Goal: Information Seeking & Learning: Learn about a topic

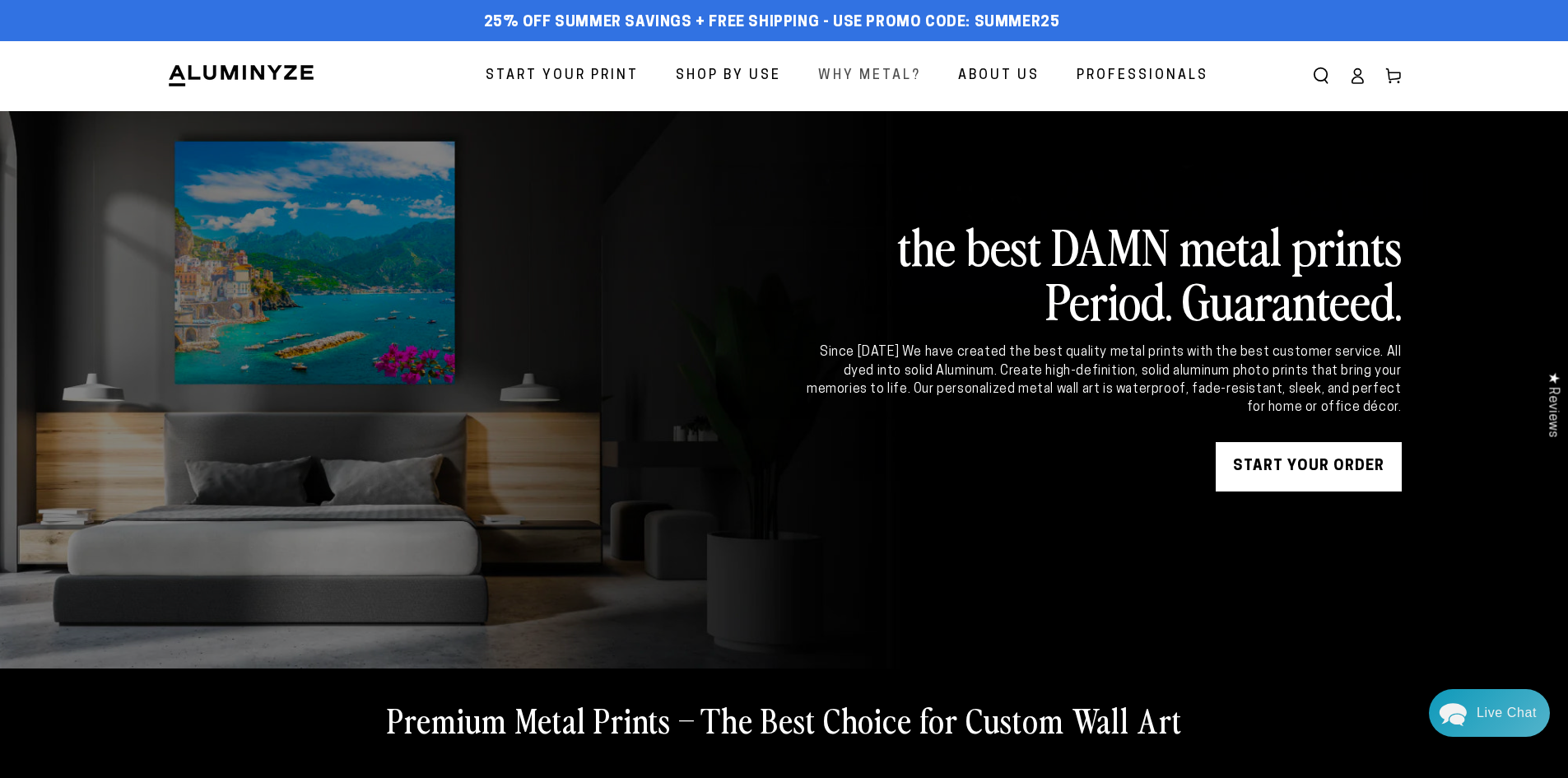
click at [902, 89] on link "Why Metal?" at bounding box center [870, 76] width 128 height 43
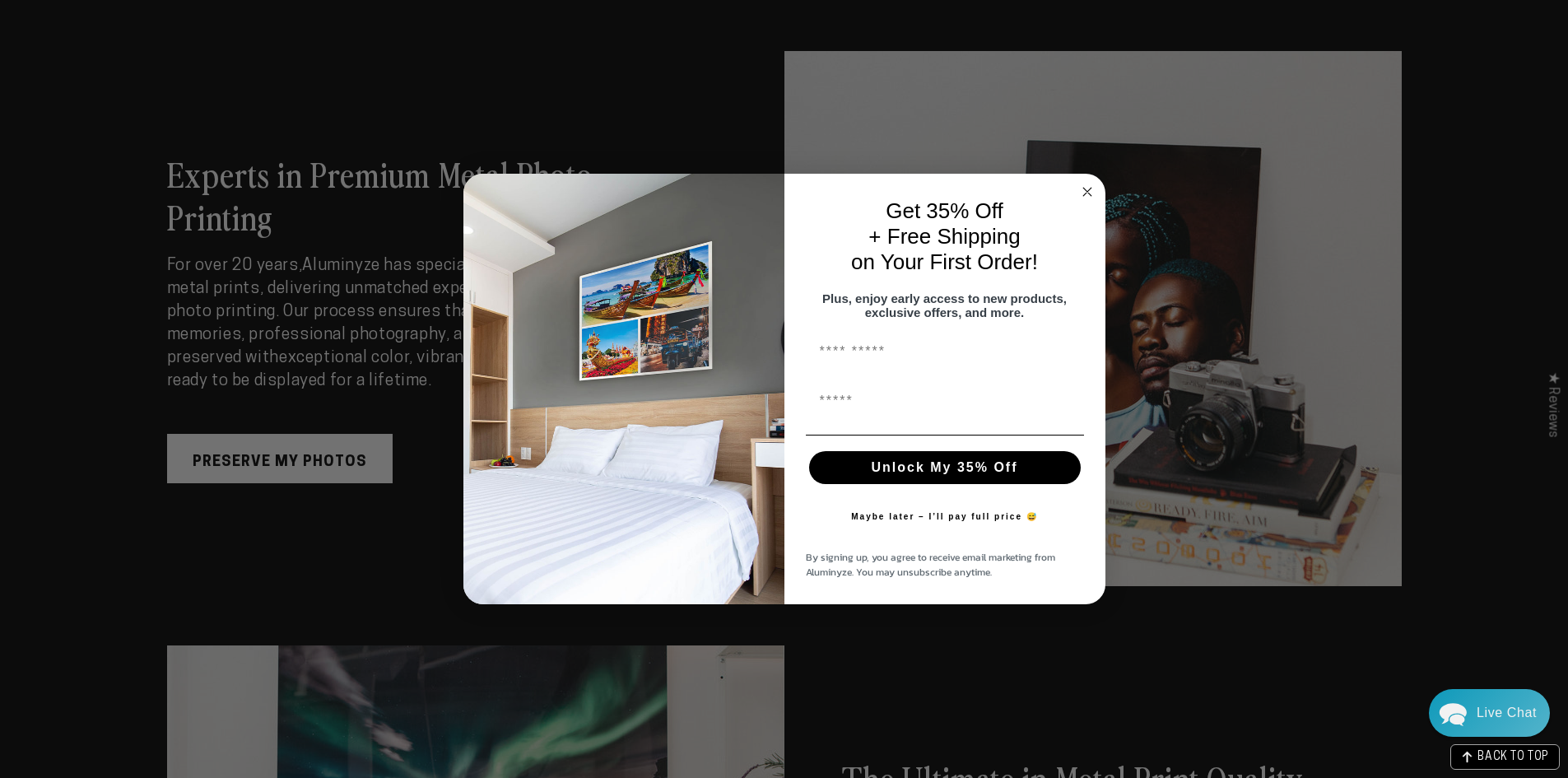
scroll to position [2883, 0]
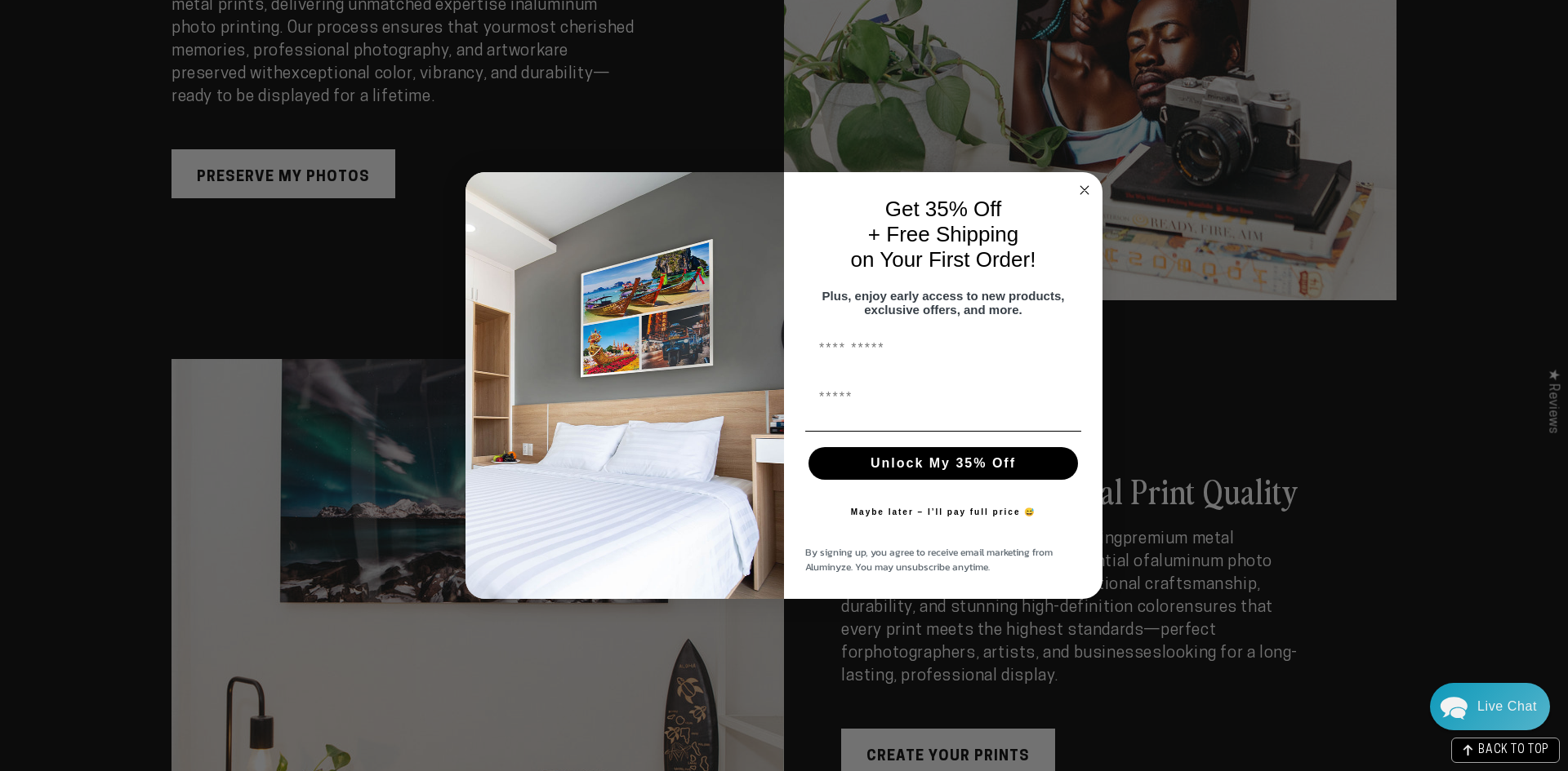
click at [1087, 183] on circle "Close dialog" at bounding box center [1084, 189] width 19 height 18
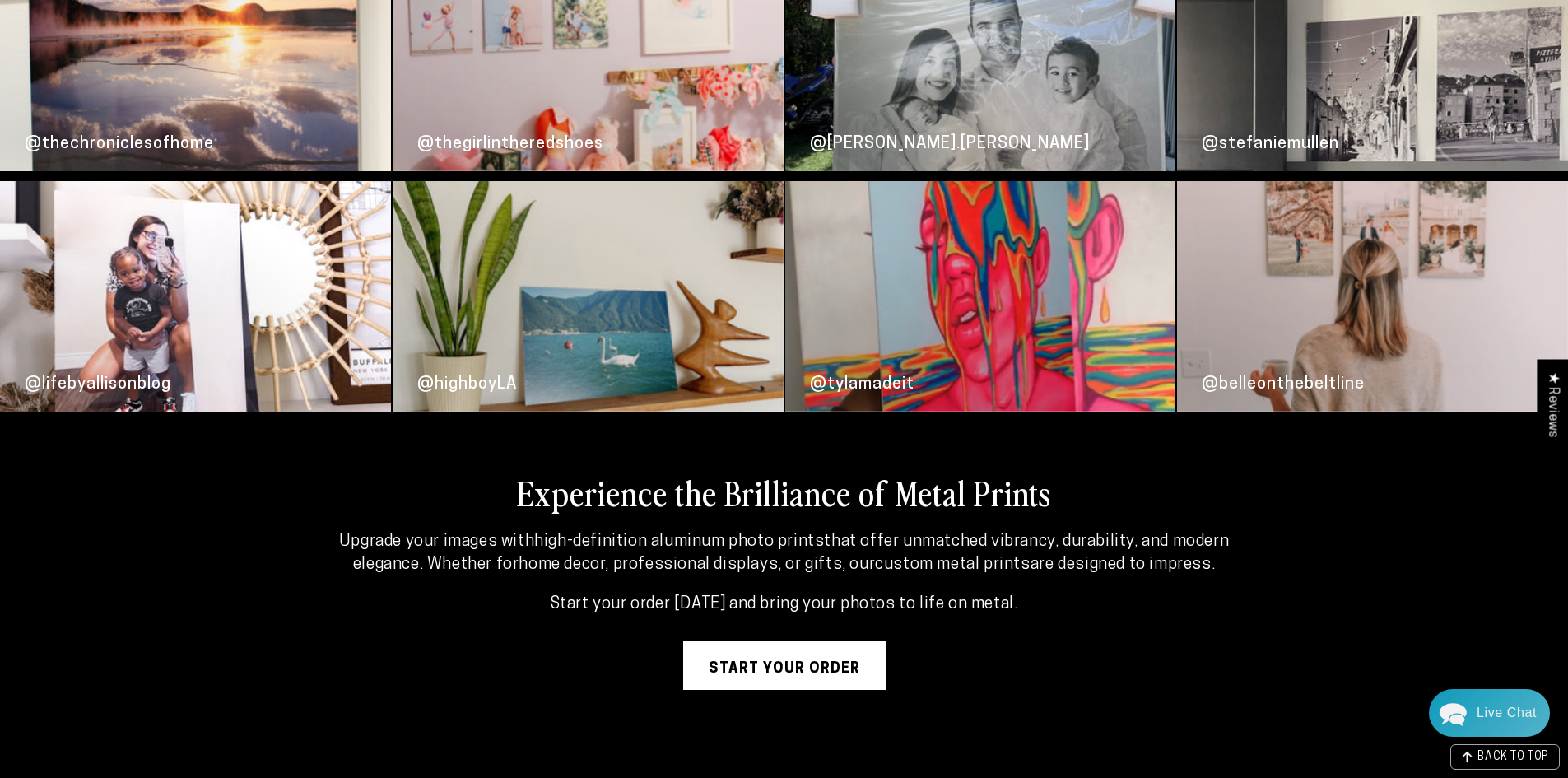
scroll to position [4399, 0]
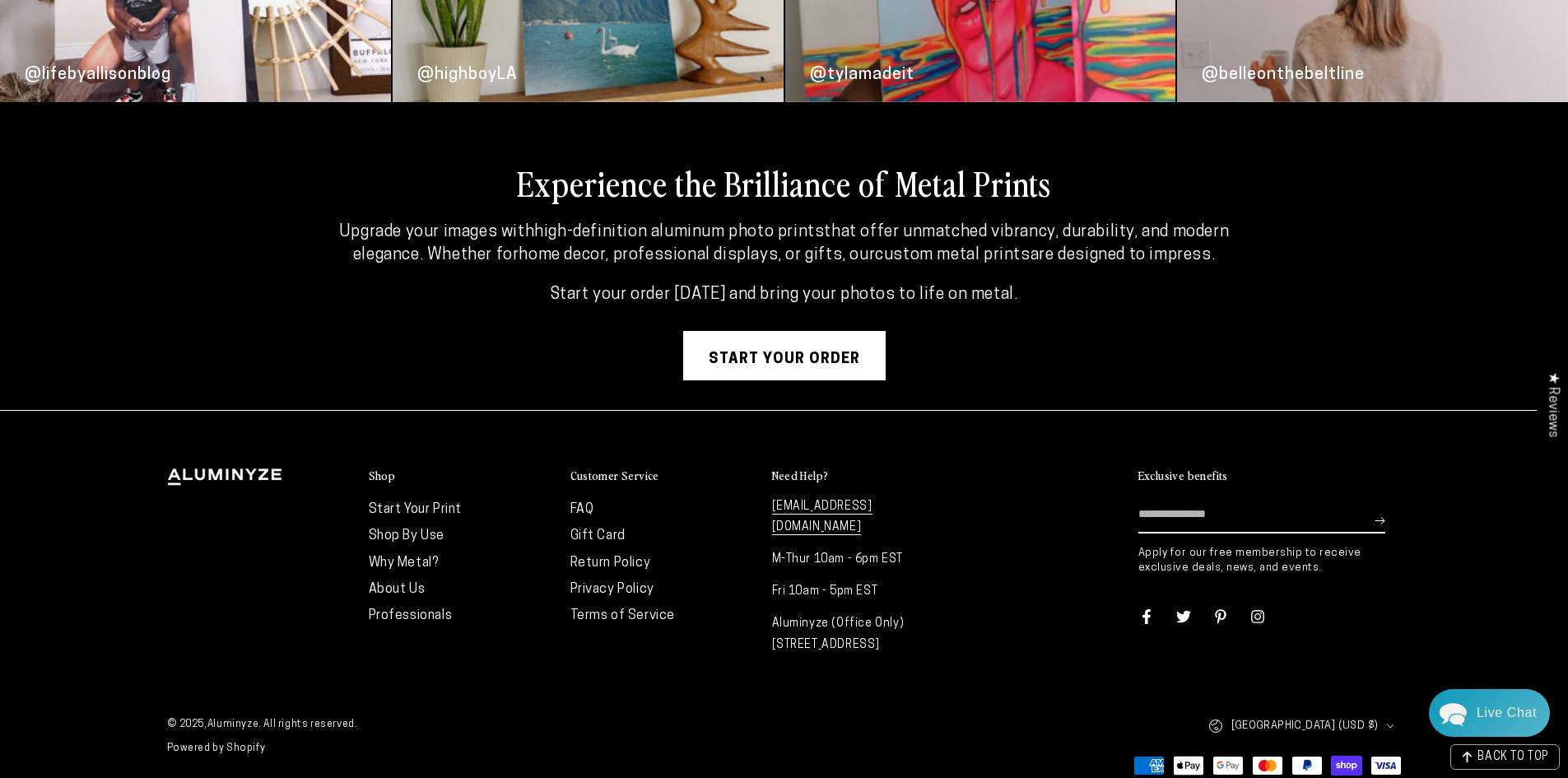
click at [593, 497] on li "FAQ" at bounding box center [663, 510] width 186 height 27
click at [589, 503] on link "FAQ" at bounding box center [582, 509] width 24 height 13
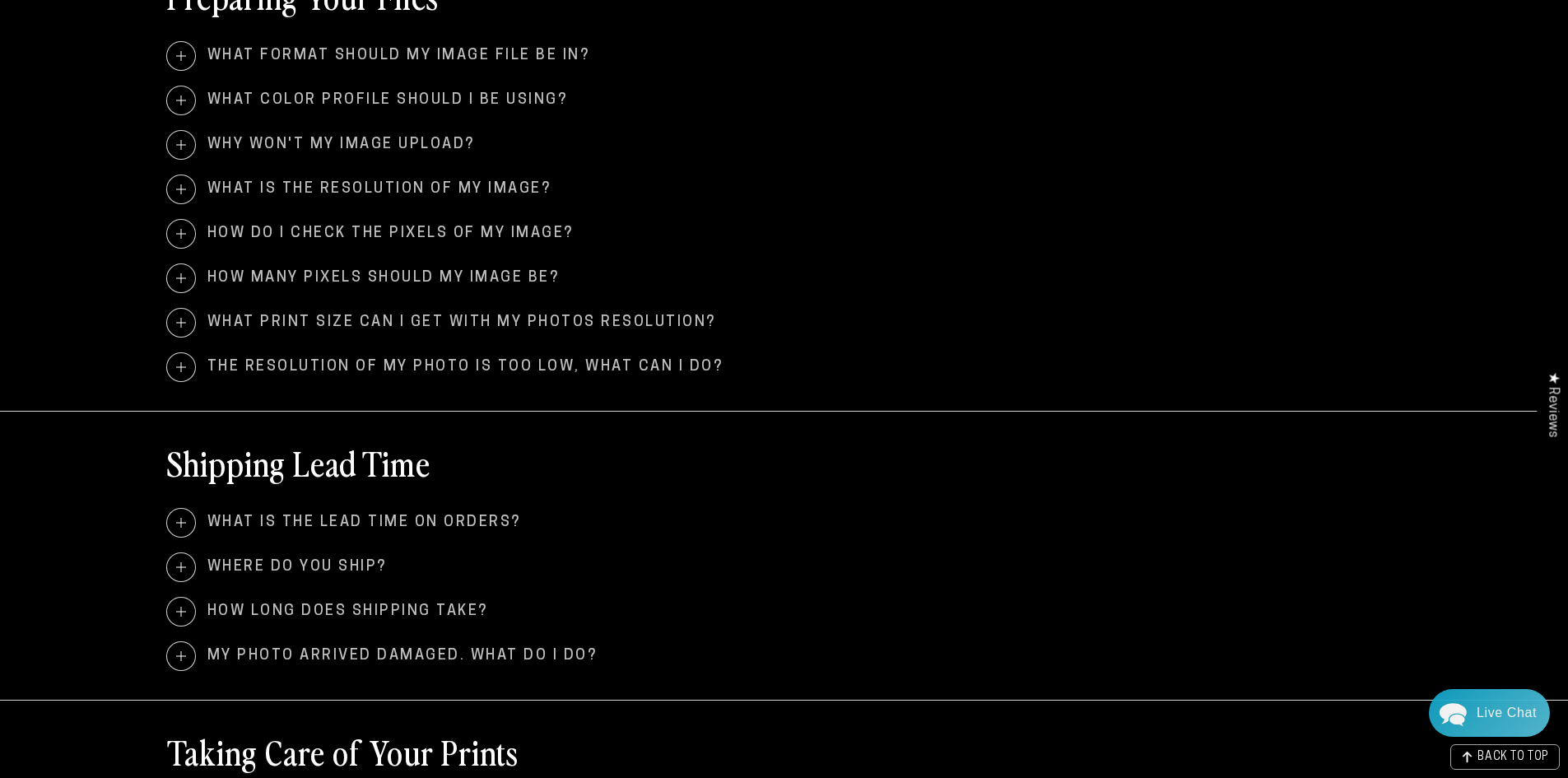
scroll to position [1236, 0]
